Goal: Book appointment/travel/reservation

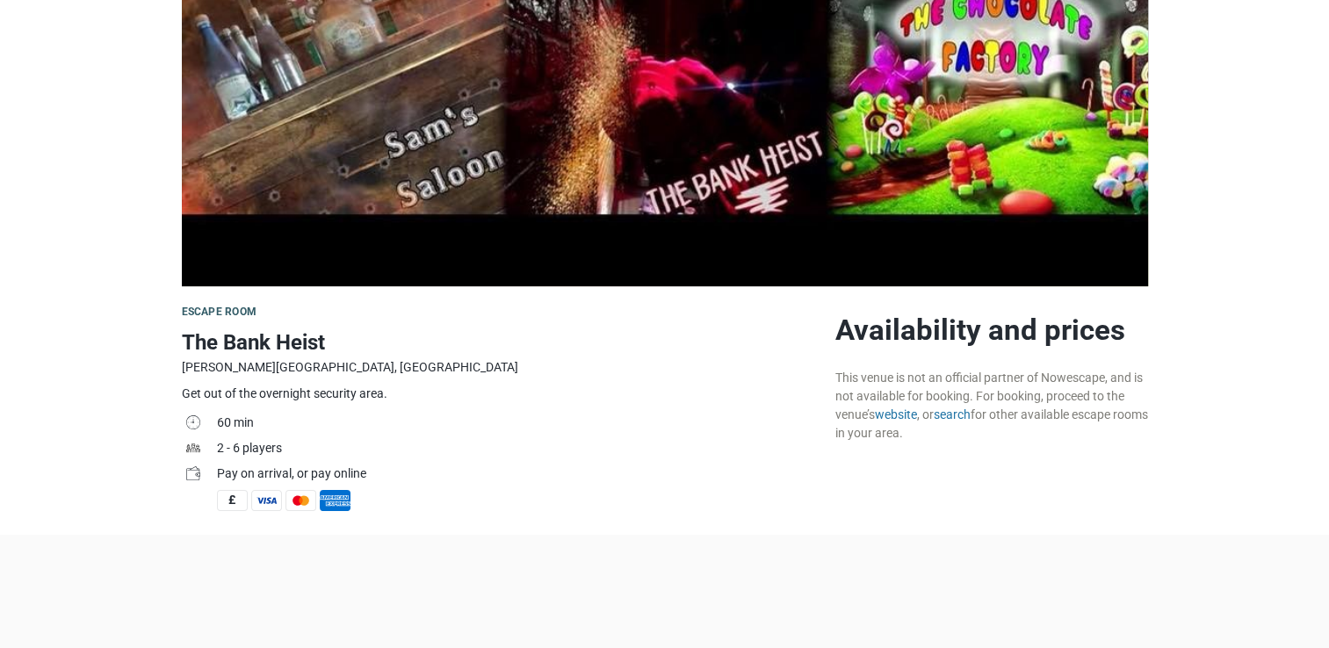
scroll to position [422, 0]
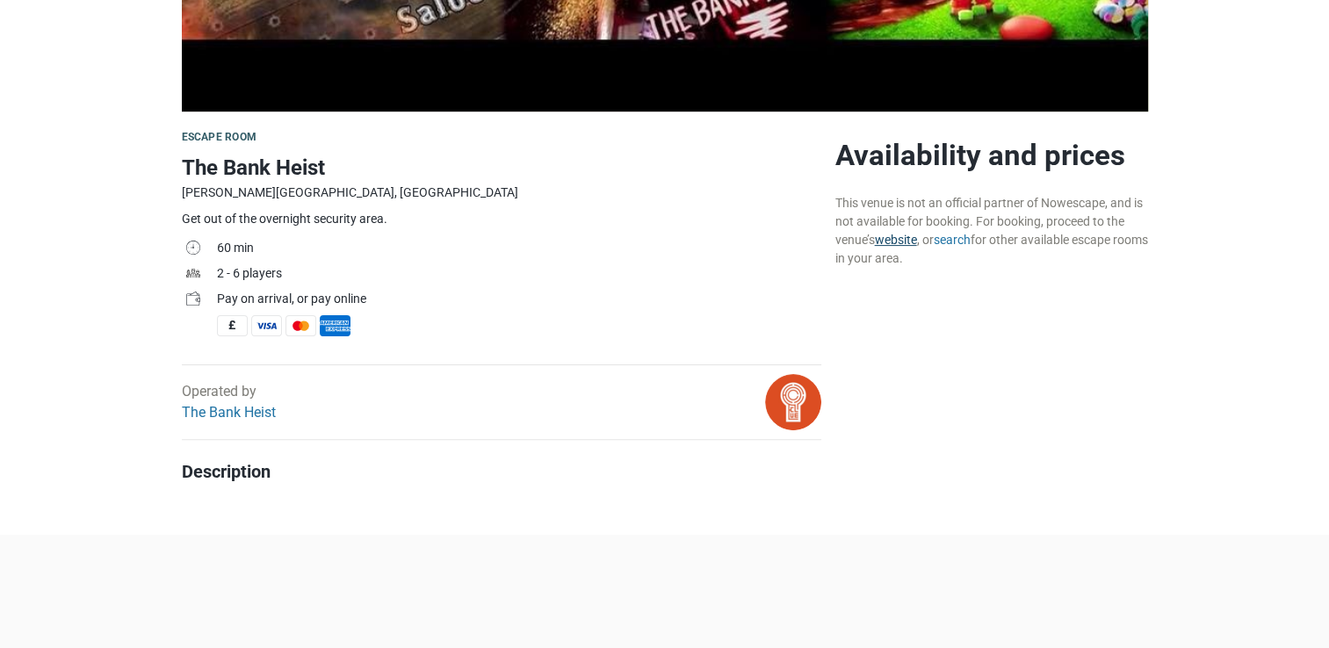
click at [903, 238] on link "website" at bounding box center [896, 240] width 42 height 14
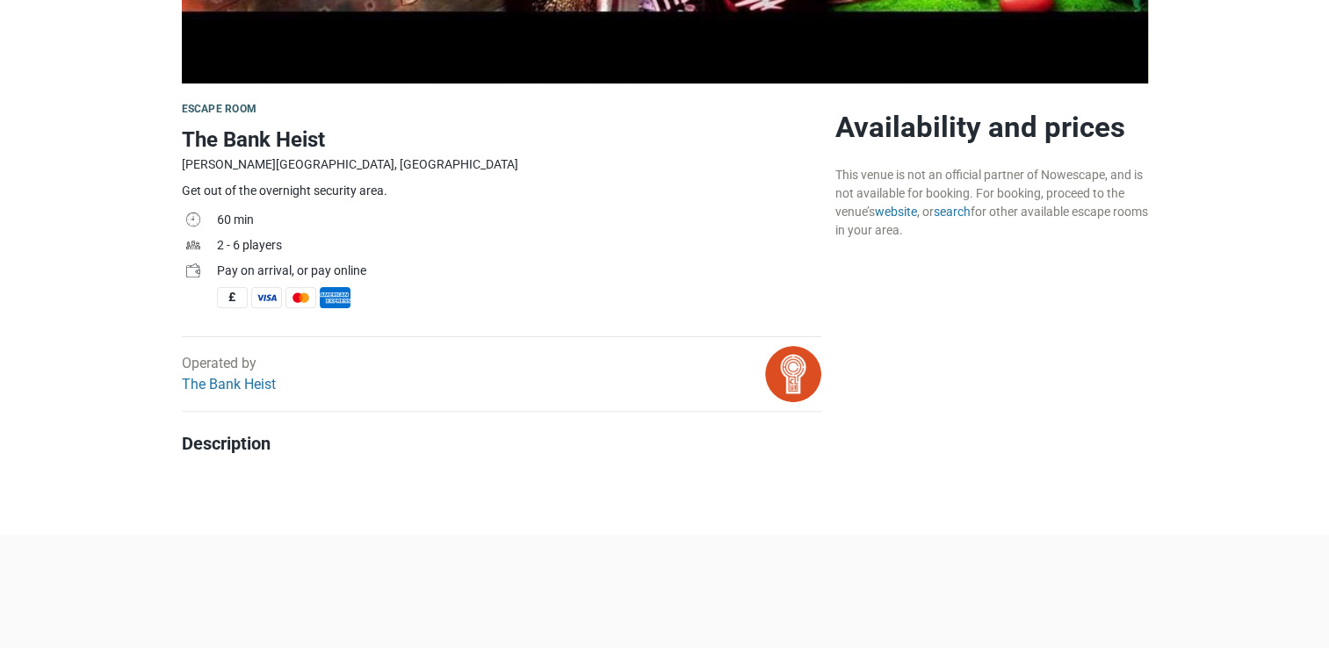
scroll to position [492, 0]
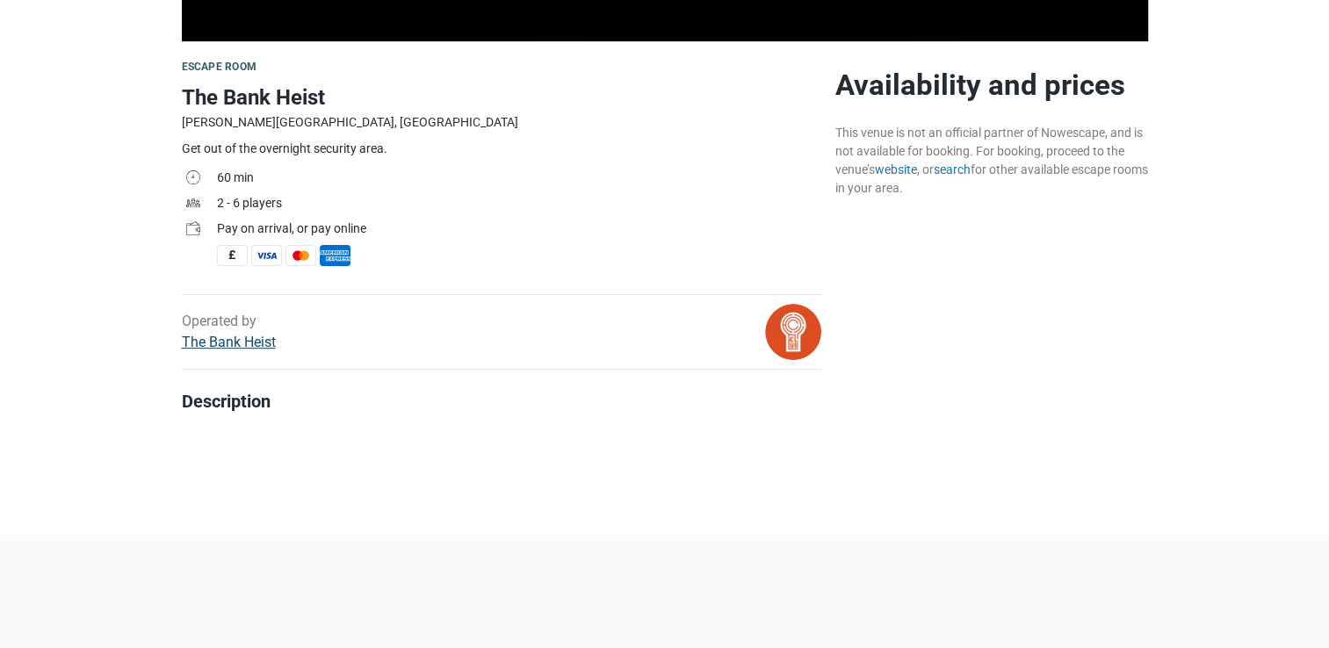
click at [246, 342] on link "The Bank Heist" at bounding box center [229, 342] width 94 height 17
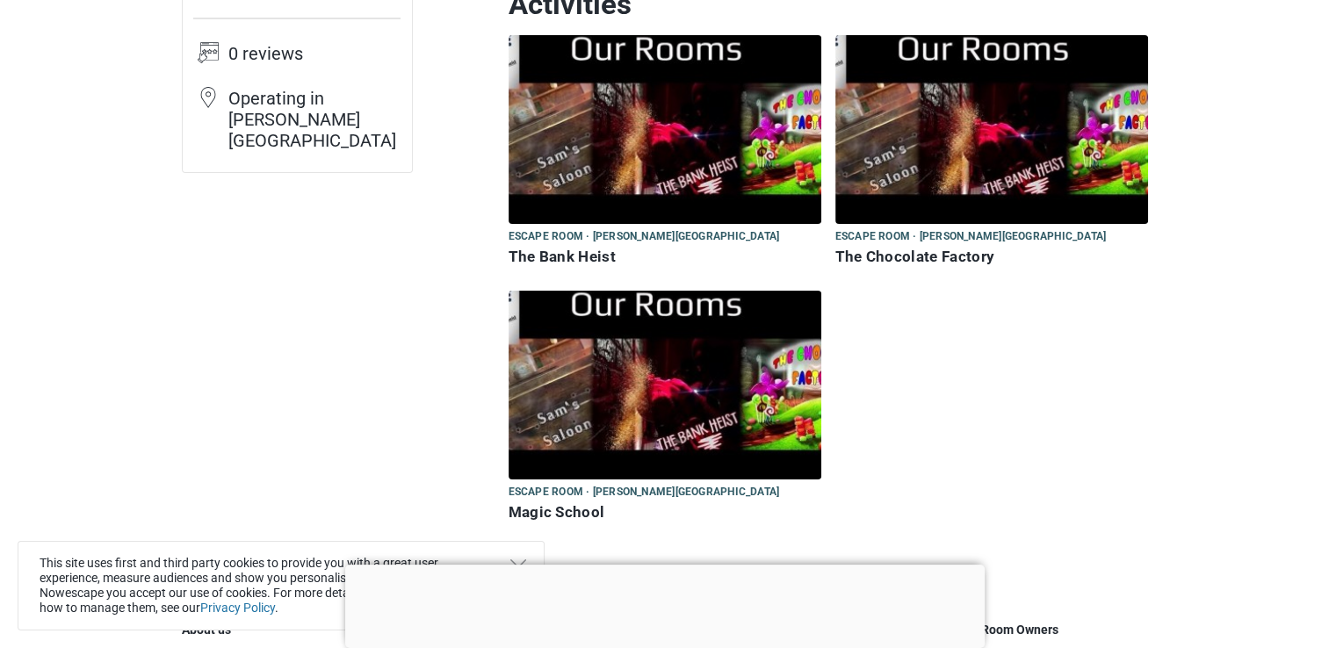
scroll to position [211, 0]
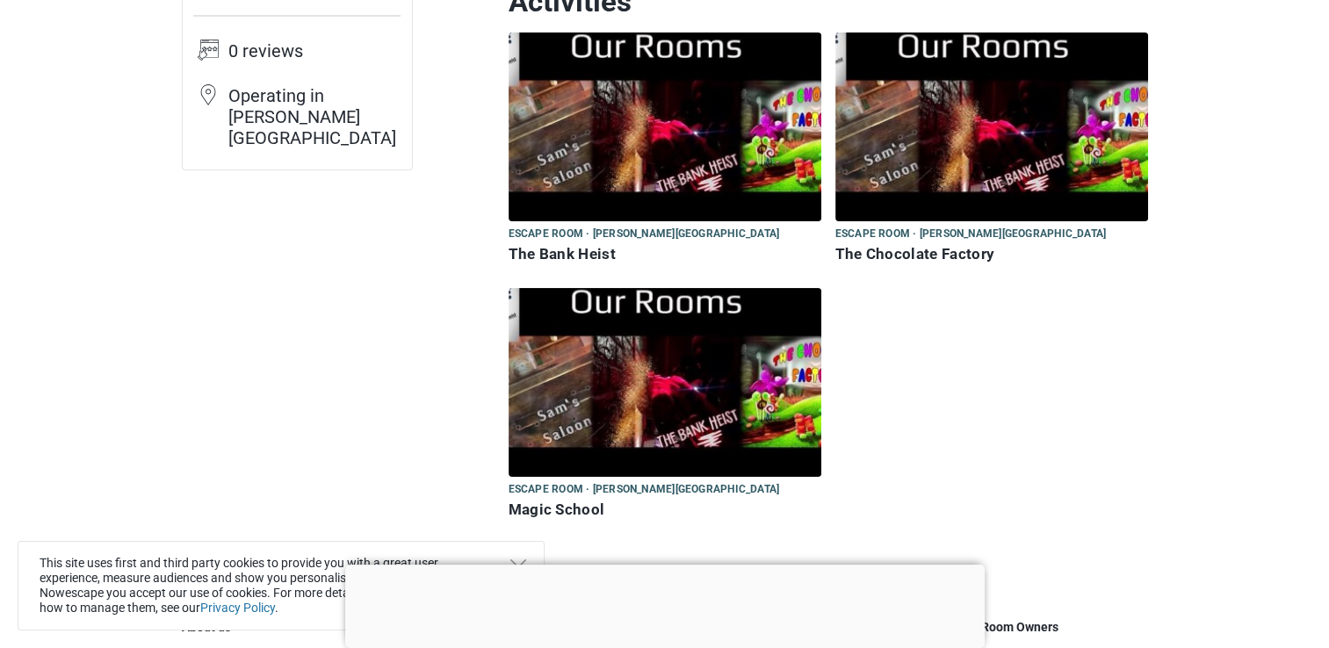
click at [610, 236] on span "Escape room · Sutton Coldfield" at bounding box center [644, 234] width 271 height 19
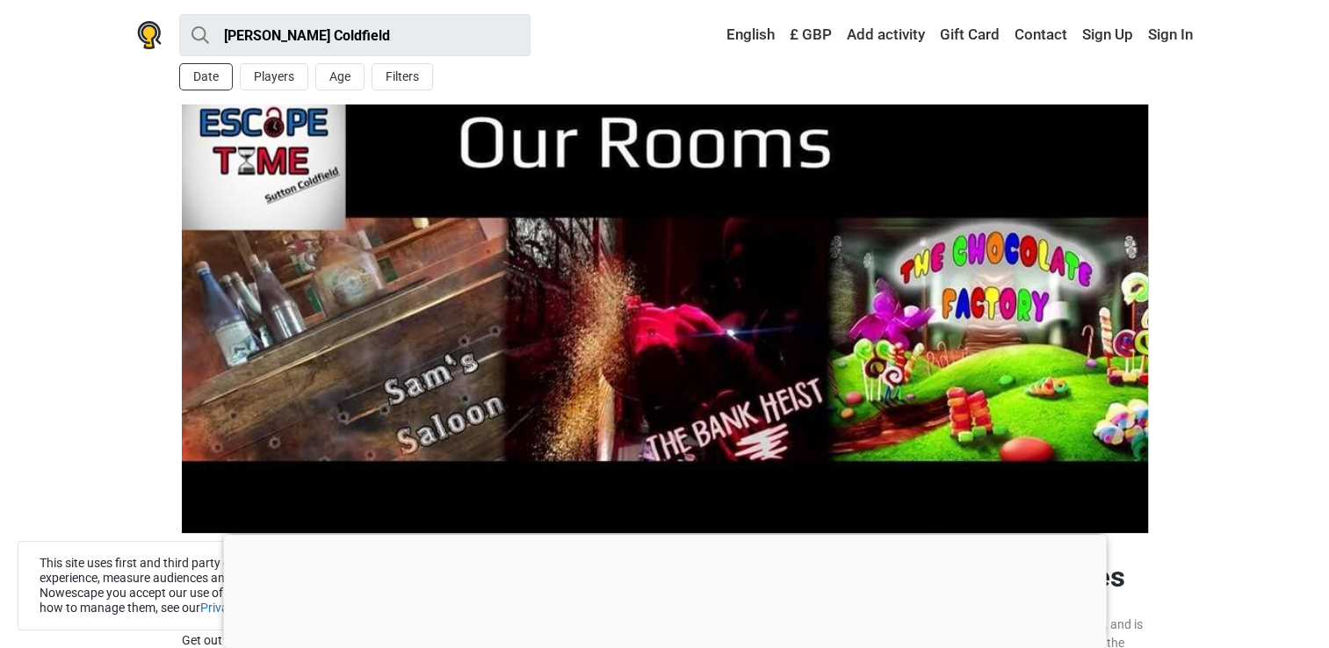
click at [201, 70] on button "Date" at bounding box center [206, 76] width 54 height 27
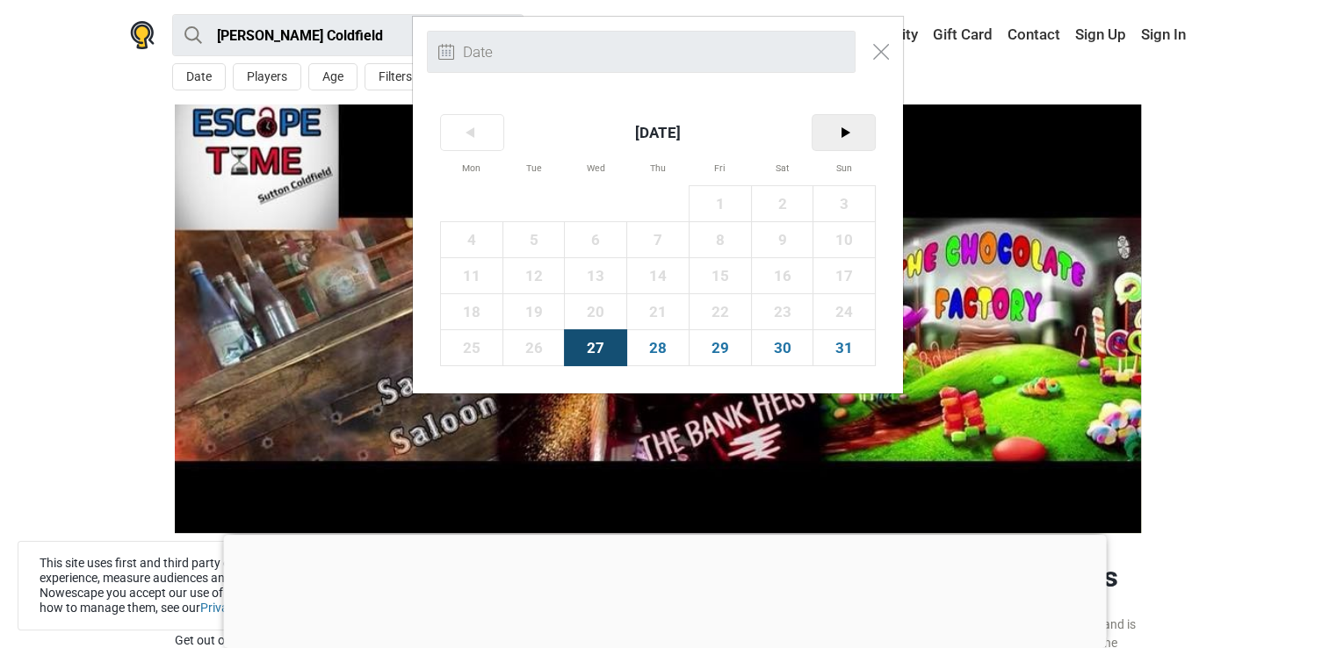
click at [843, 133] on span ">" at bounding box center [844, 132] width 62 height 35
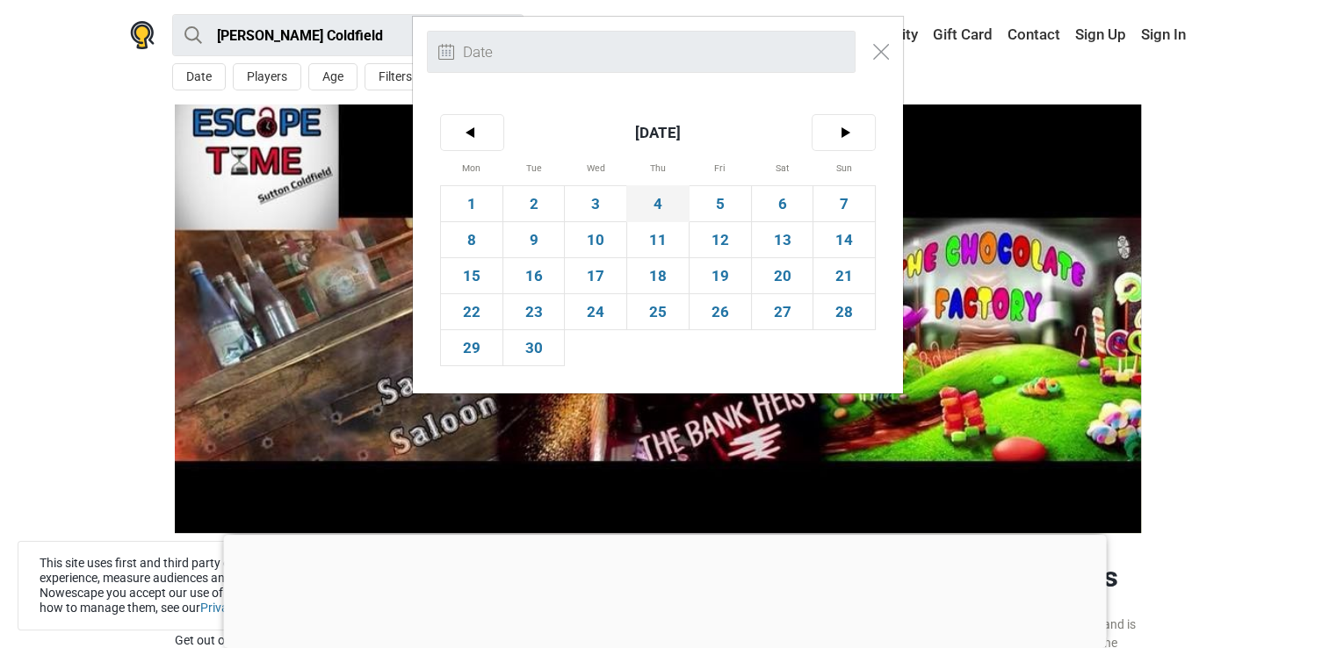
click at [658, 204] on span "4" at bounding box center [657, 203] width 61 height 35
type input "4th September (Thu)"
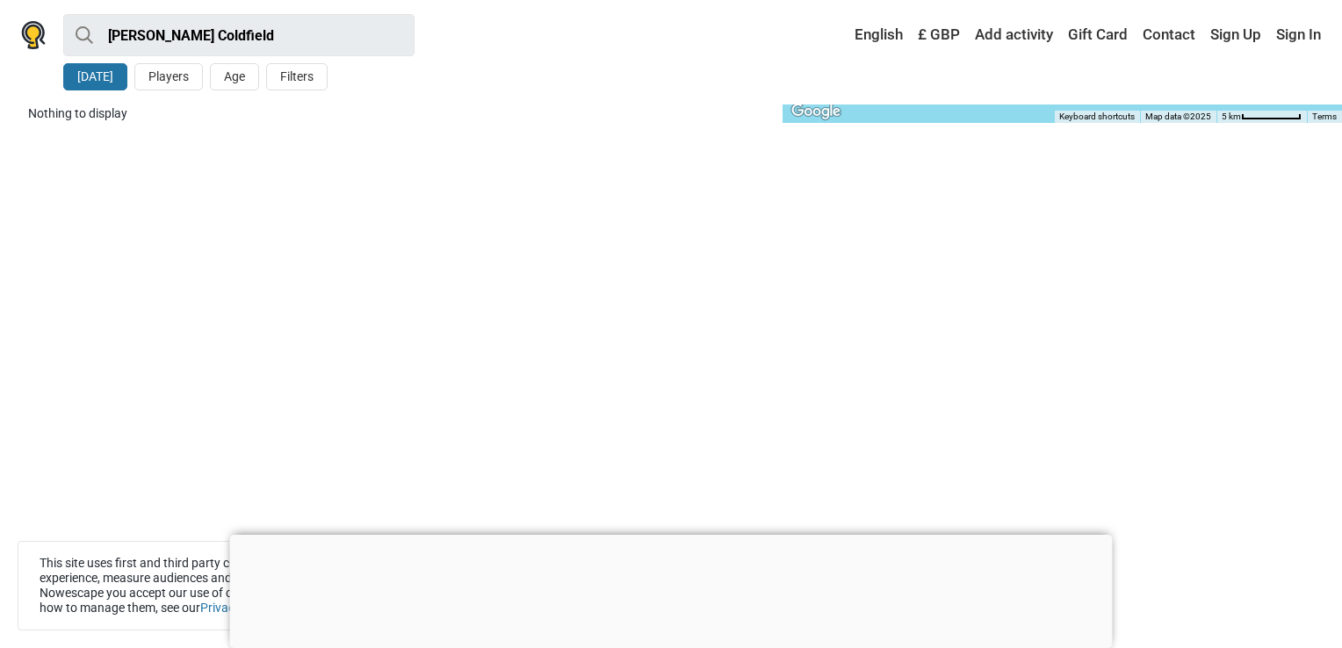
click at [672, 535] on div at bounding box center [671, 535] width 883 height 0
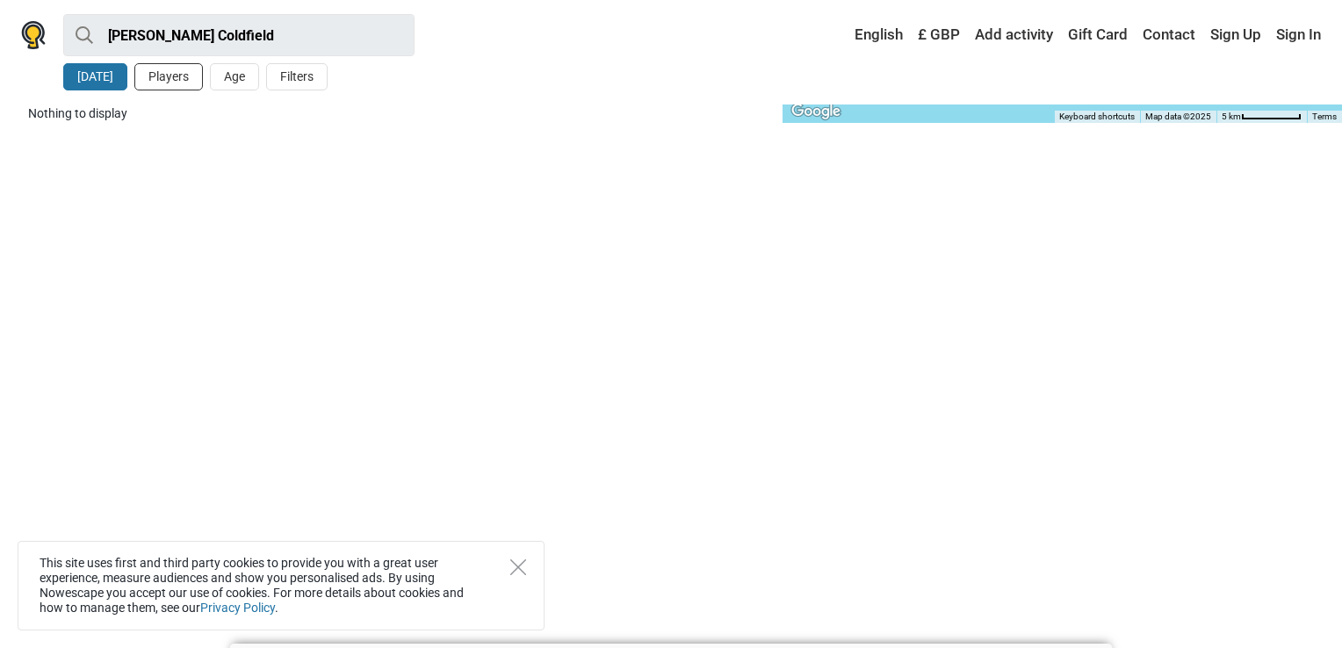
click at [169, 75] on button "Players" at bounding box center [168, 76] width 69 height 27
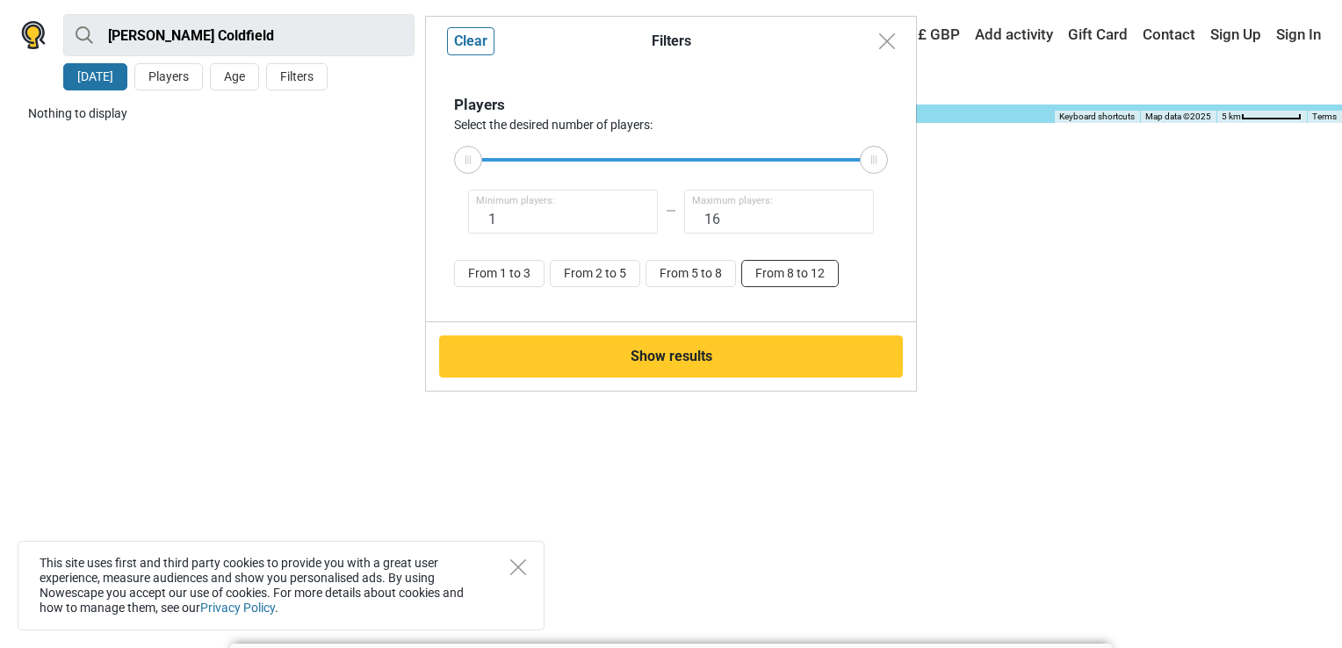
click at [766, 278] on button "From 8 to 12" at bounding box center [790, 273] width 98 height 27
type input "8"
type input "12"
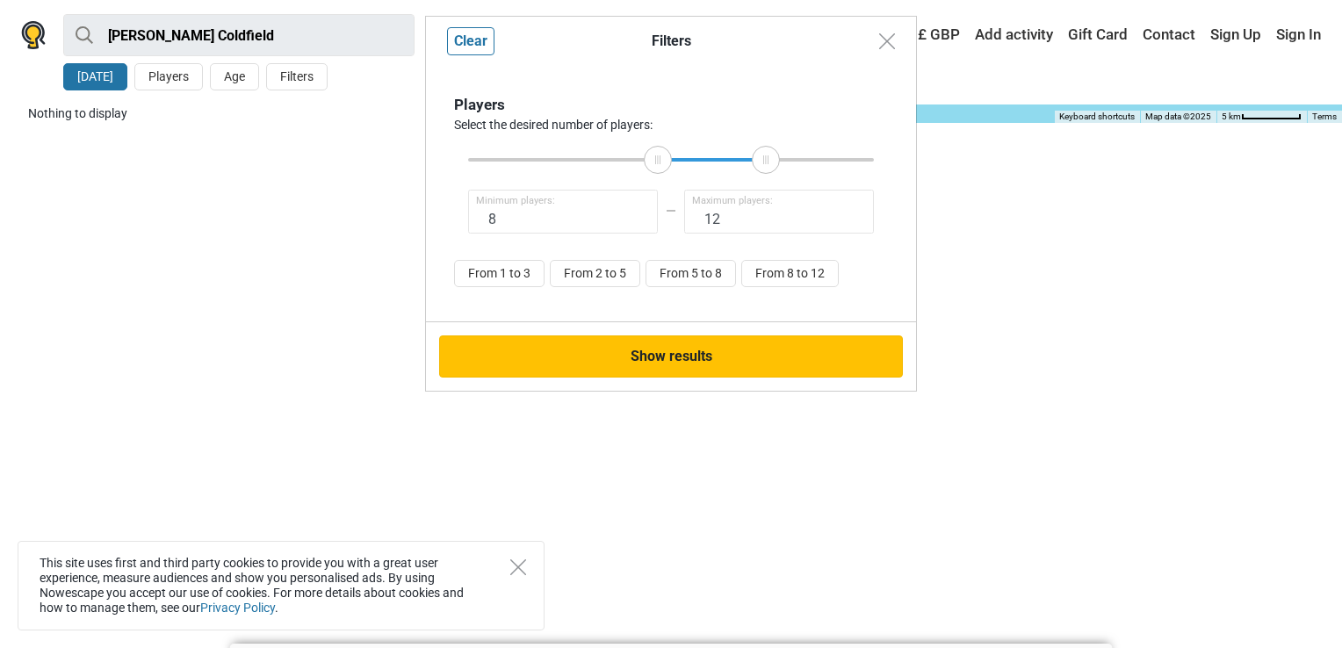
click at [654, 367] on button "Show results" at bounding box center [671, 357] width 464 height 42
